Goal: Task Accomplishment & Management: Complete application form

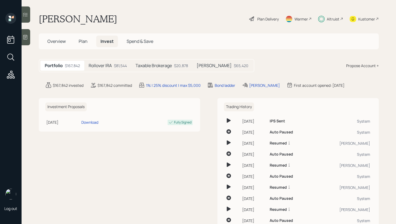
click at [80, 42] on span "Plan" at bounding box center [83, 41] width 9 height 6
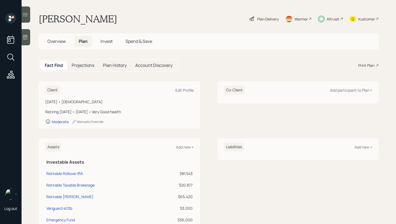
click at [266, 23] on div "Plan Delivery" at bounding box center [264, 19] width 31 height 12
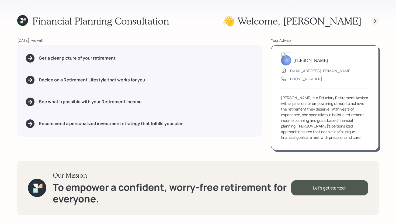
click at [376, 23] on div at bounding box center [375, 21] width 8 height 8
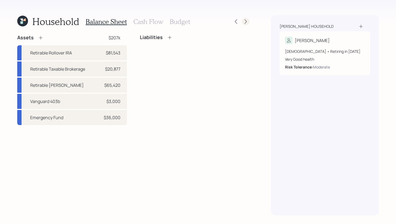
click at [245, 25] on div at bounding box center [246, 22] width 8 height 8
